Goal: Task Accomplishment & Management: Complete application form

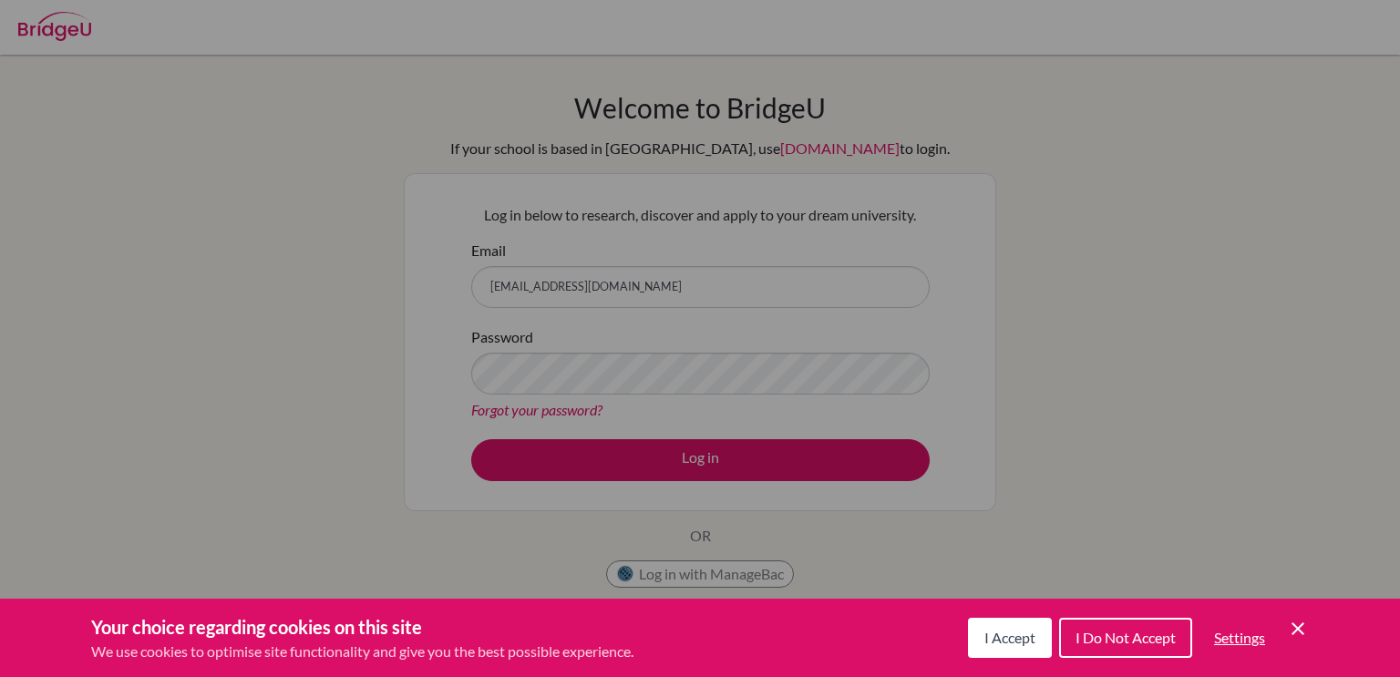
click at [995, 644] on span "I Accept" at bounding box center [1009, 637] width 51 height 17
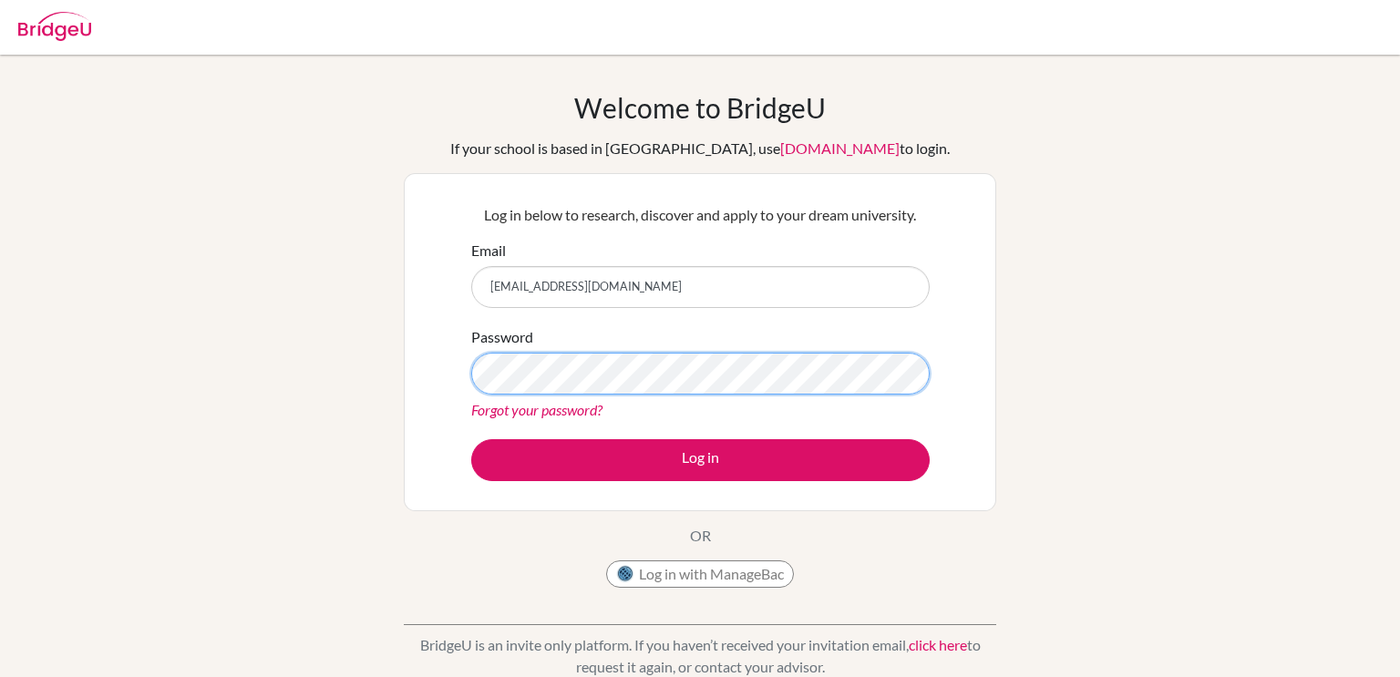
click at [471, 439] on button "Log in" at bounding box center [700, 460] width 458 height 42
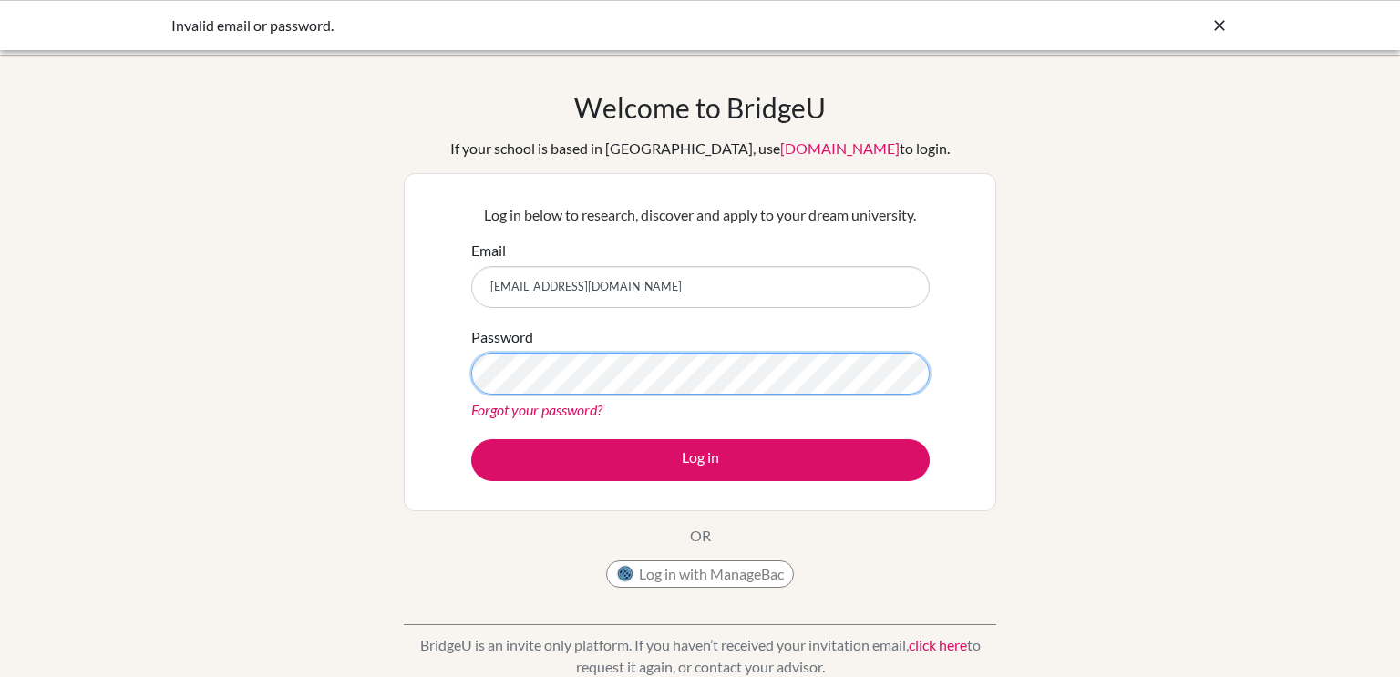
click at [471, 439] on button "Log in" at bounding box center [700, 460] width 458 height 42
click at [560, 286] on input "[EMAIL_ADDRESS][DOMAIN_NAME]" at bounding box center [700, 287] width 458 height 42
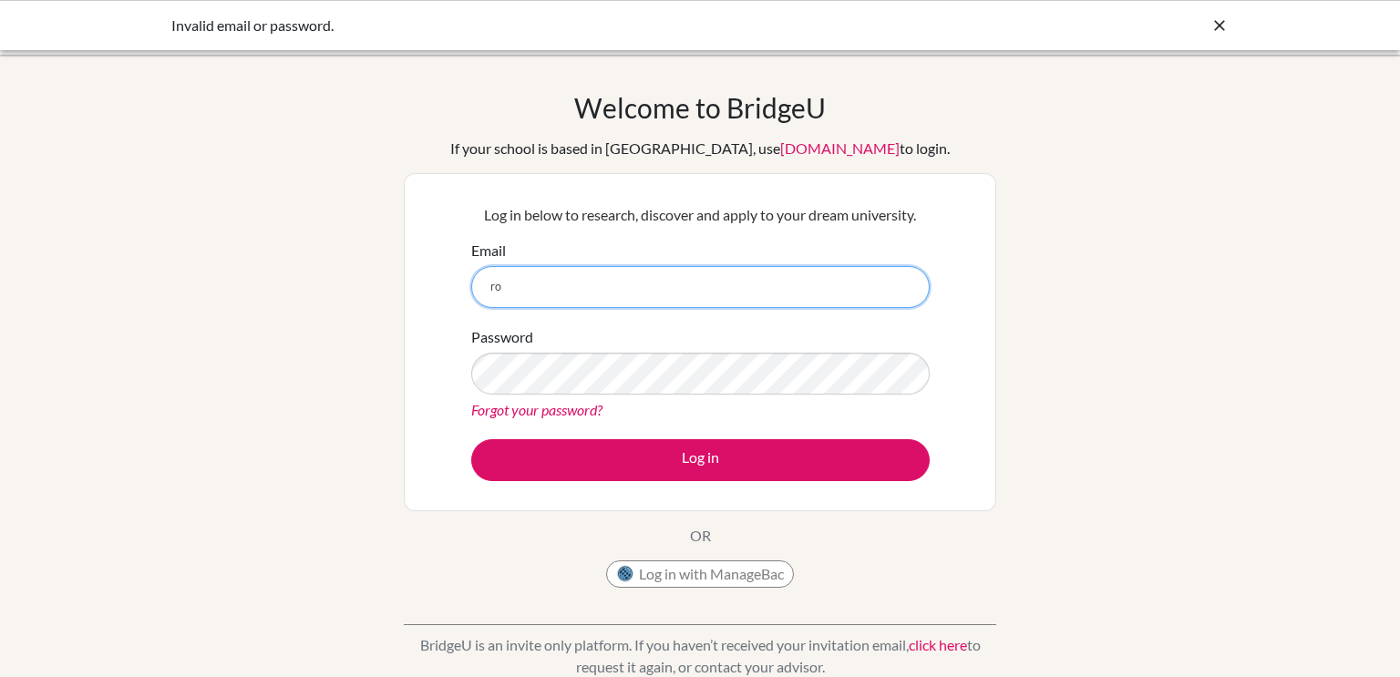
type input "[EMAIL_ADDRESS][DOMAIN_NAME]"
click at [471, 439] on button "Log in" at bounding box center [700, 460] width 458 height 42
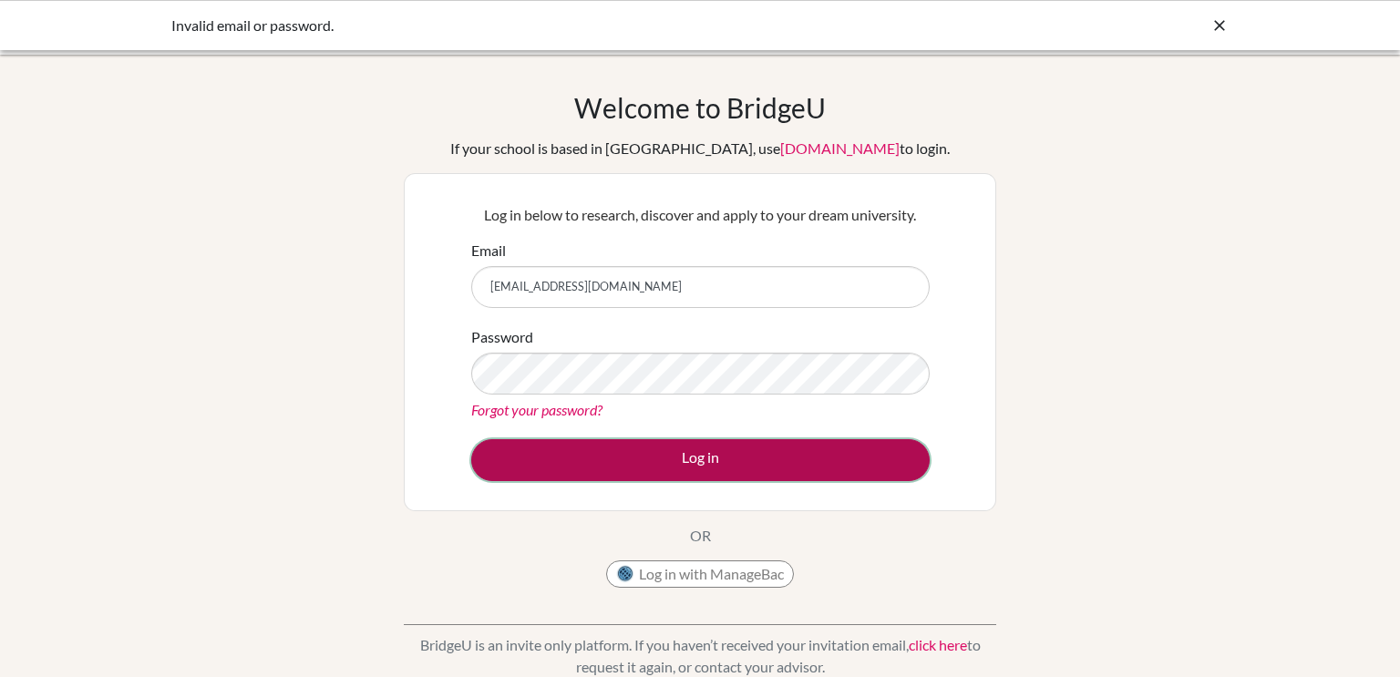
click at [735, 468] on button "Log in" at bounding box center [700, 460] width 458 height 42
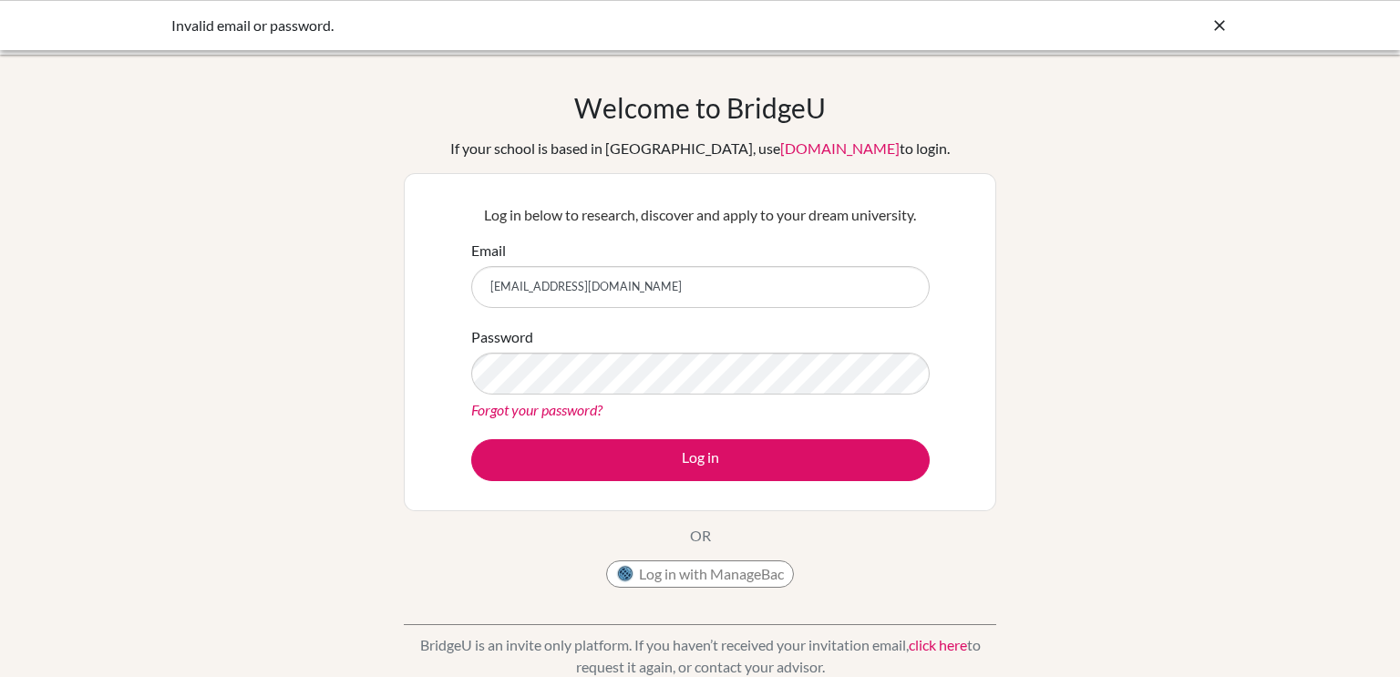
click at [471, 439] on button "Log in" at bounding box center [700, 460] width 458 height 42
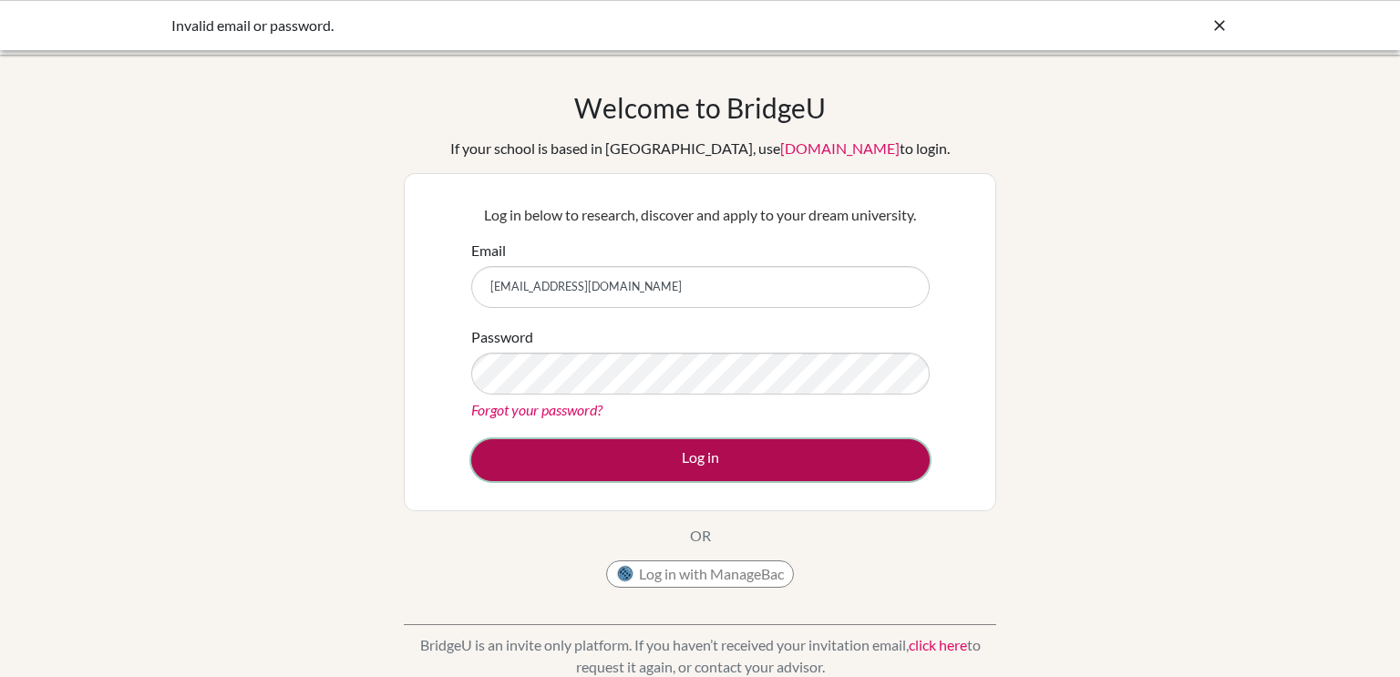
click at [793, 468] on button "Log in" at bounding box center [700, 460] width 458 height 42
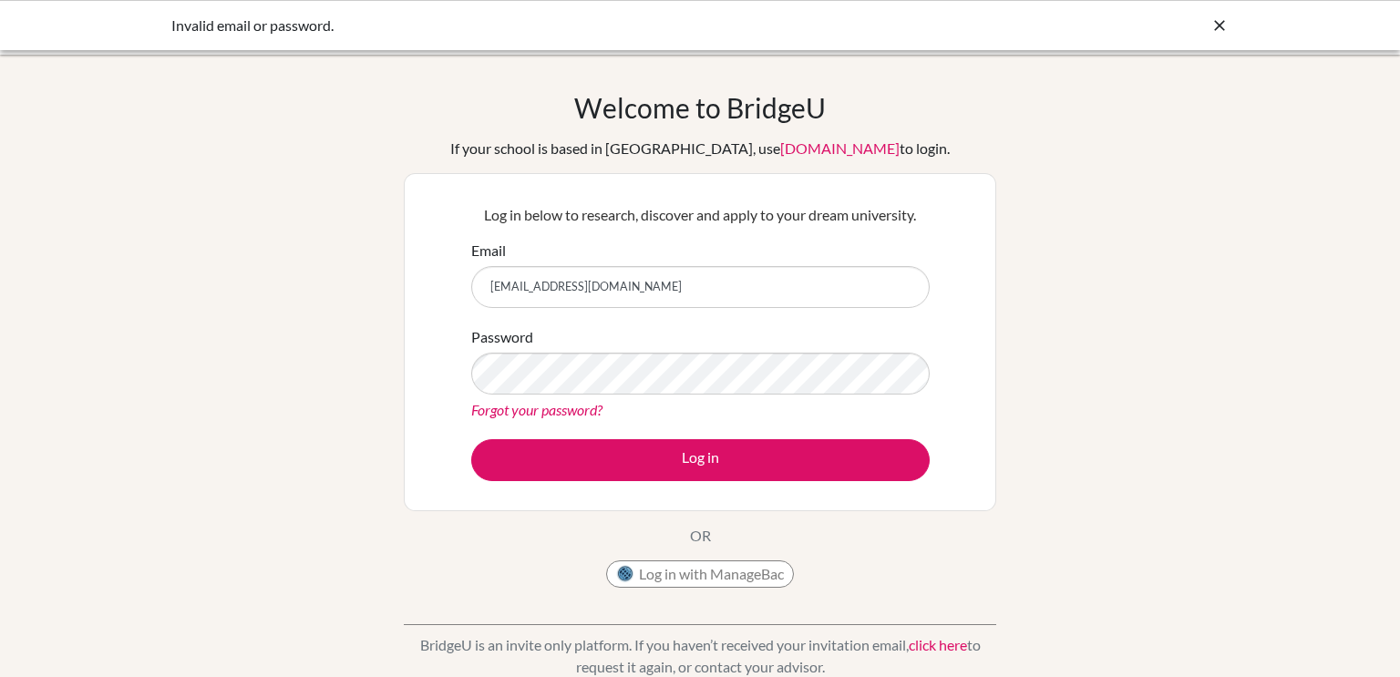
click at [603, 280] on input "[EMAIL_ADDRESS][DOMAIN_NAME]" at bounding box center [700, 287] width 458 height 42
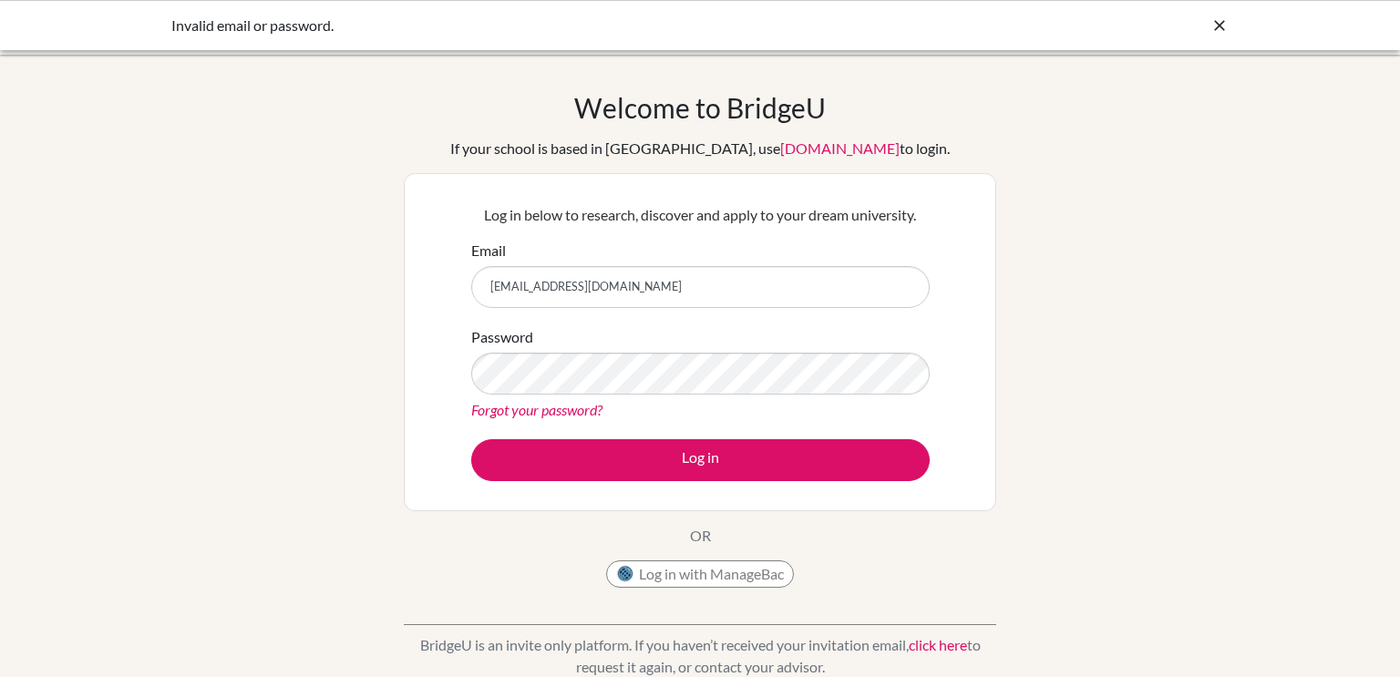
click at [603, 280] on input "[EMAIL_ADDRESS][DOMAIN_NAME]" at bounding box center [700, 287] width 458 height 42
type input "[EMAIL_ADDRESS][DOMAIN_NAME]"
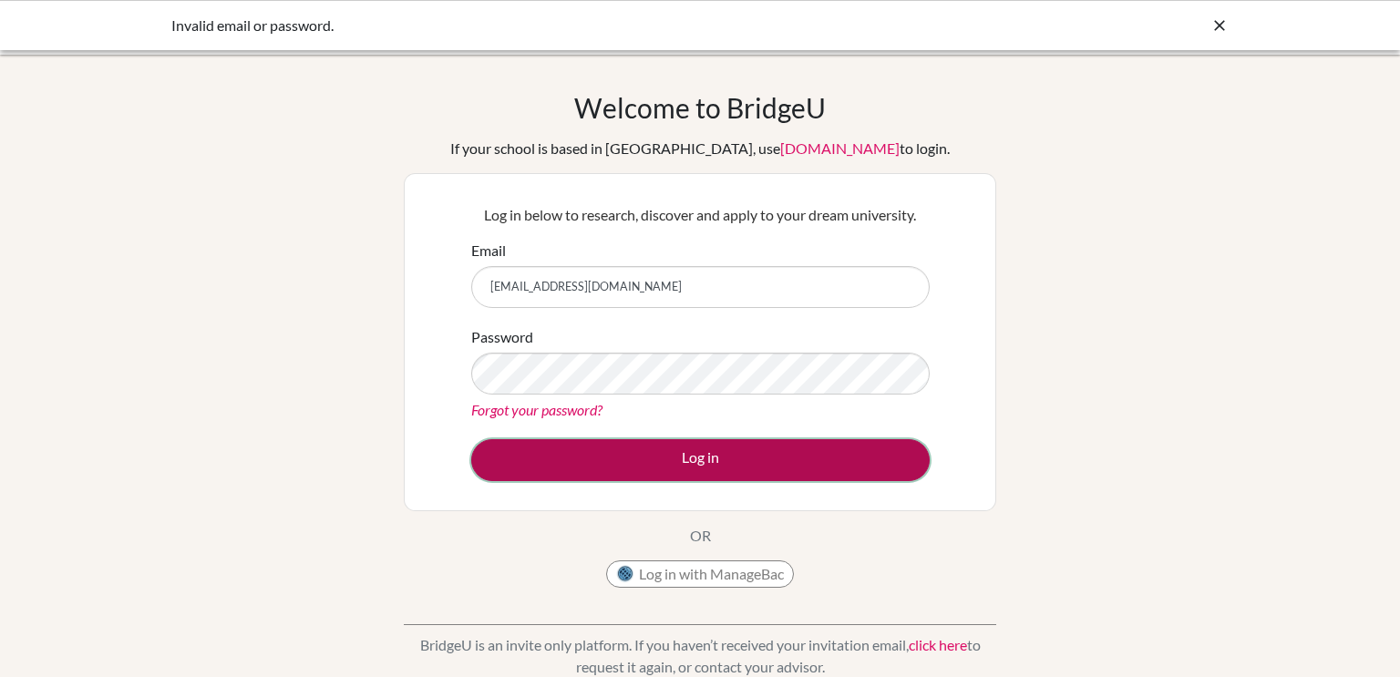
click at [700, 447] on button "Log in" at bounding box center [700, 460] width 458 height 42
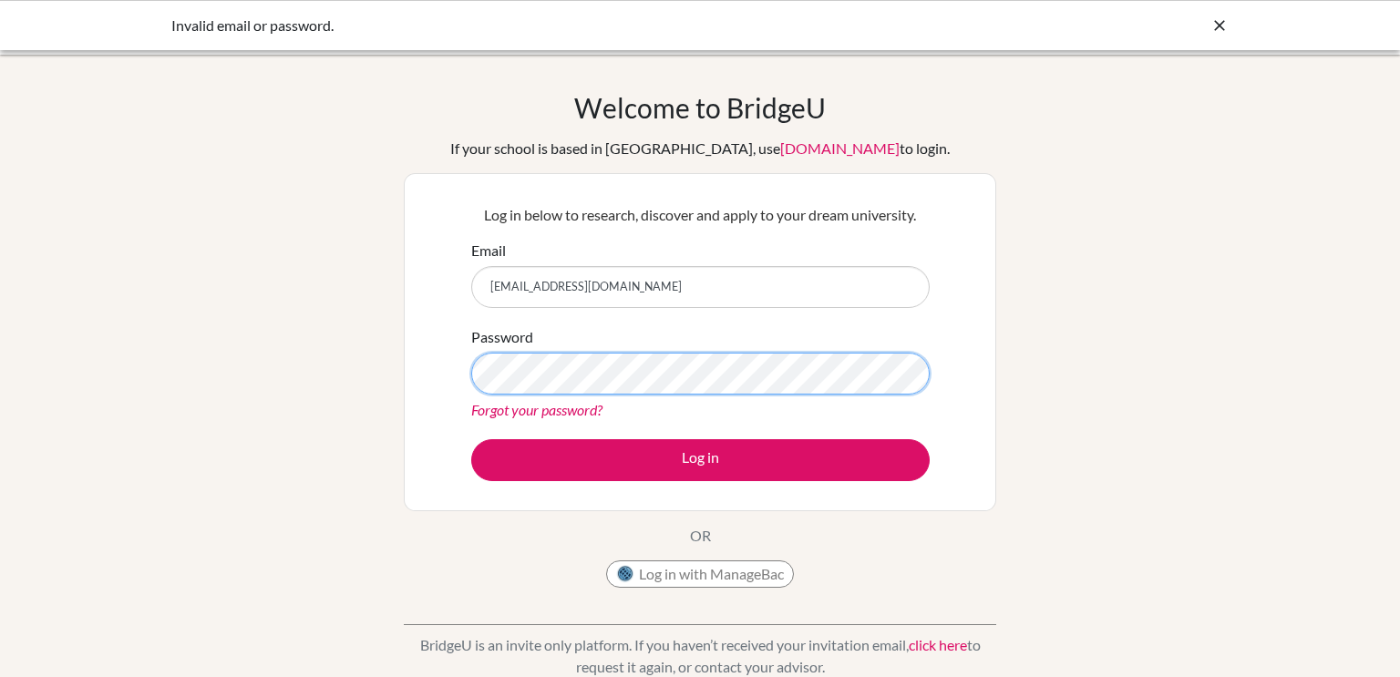
click at [471, 439] on button "Log in" at bounding box center [700, 460] width 458 height 42
